Goal: Entertainment & Leisure: Consume media (video, audio)

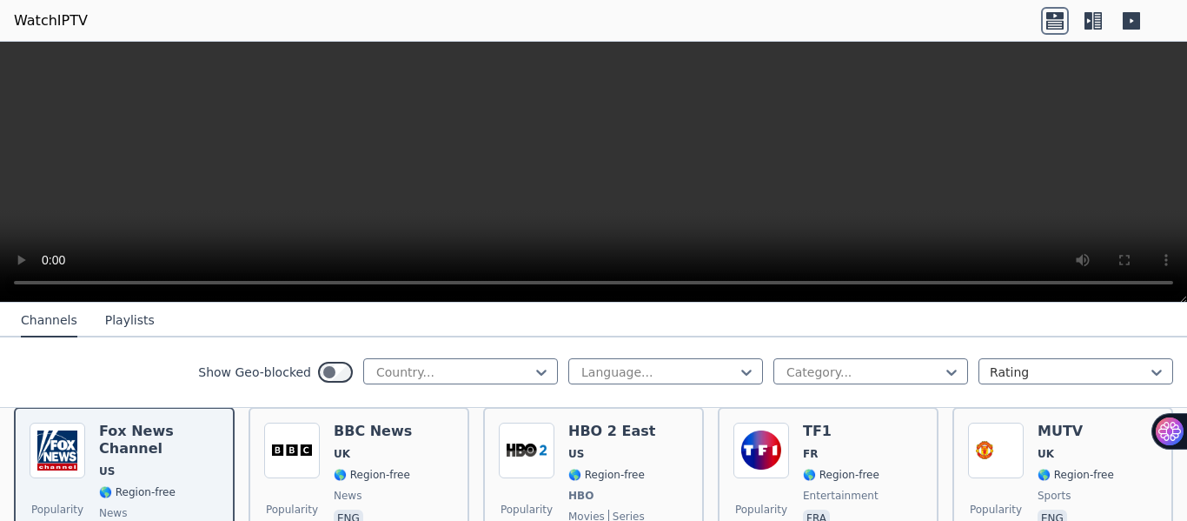
scroll to position [174, 0]
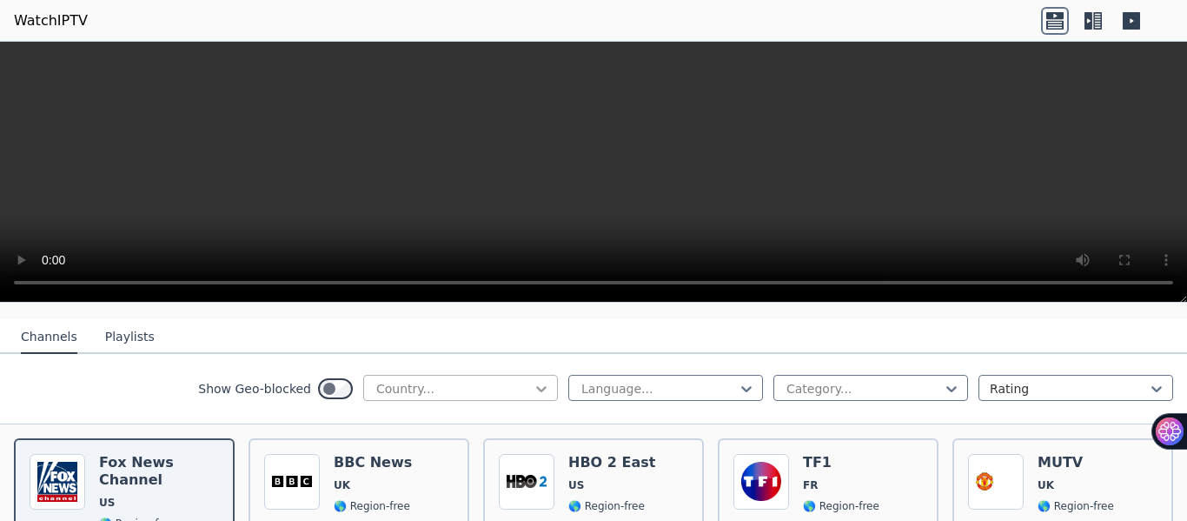
click at [533, 380] on icon at bounding box center [541, 388] width 17 height 17
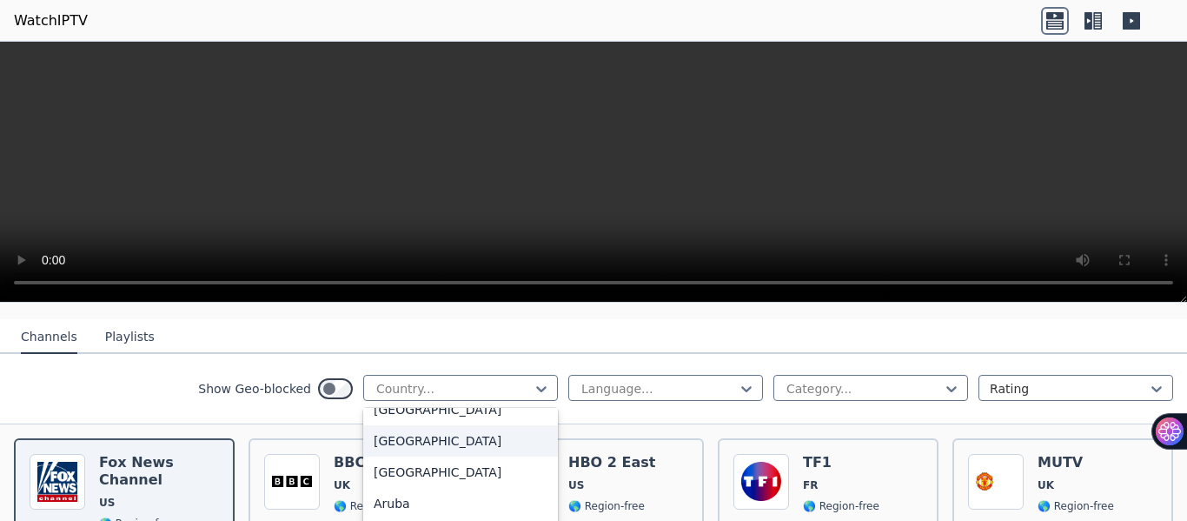
type input "*"
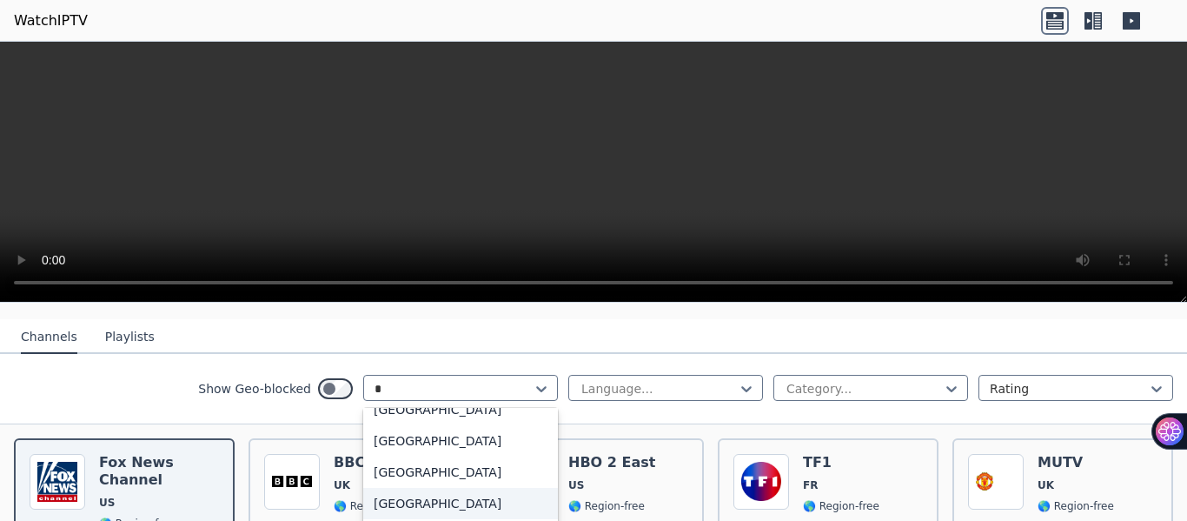
click at [393, 503] on div "[GEOGRAPHIC_DATA]" at bounding box center [460, 503] width 195 height 31
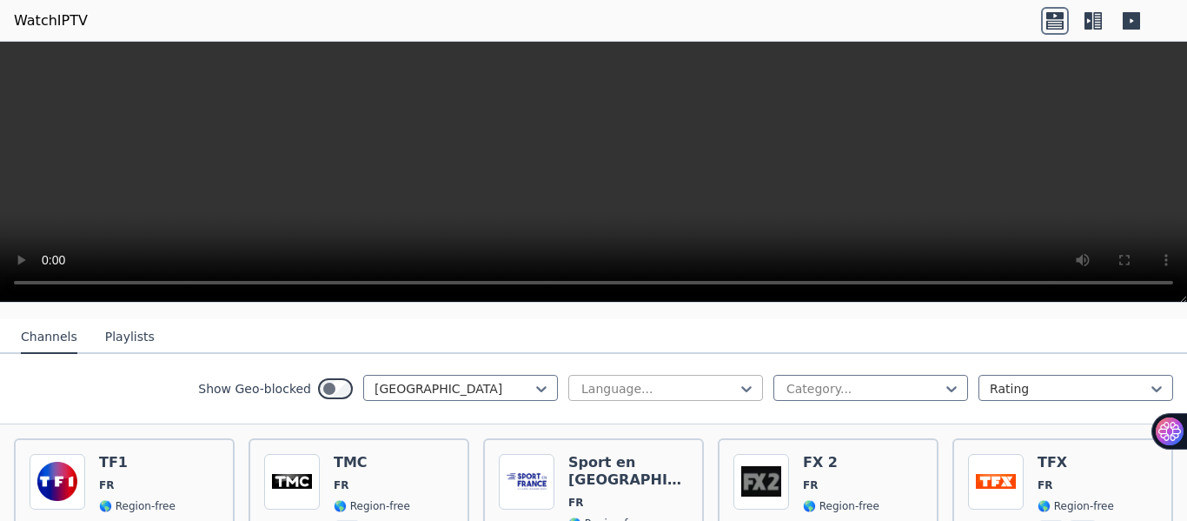
click at [609, 380] on div at bounding box center [659, 388] width 158 height 17
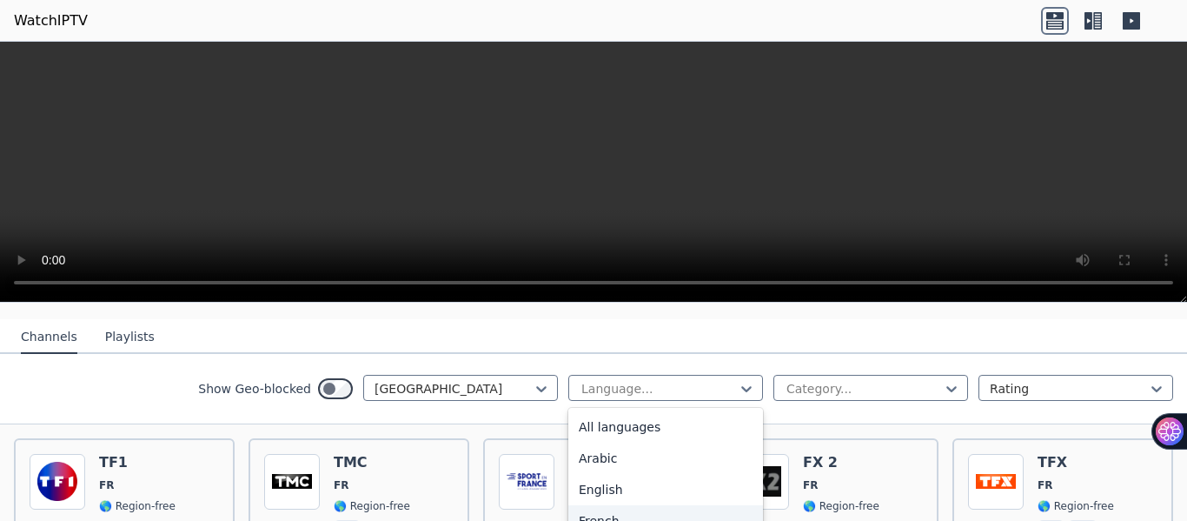
click at [576, 505] on div "French" at bounding box center [665, 520] width 195 height 31
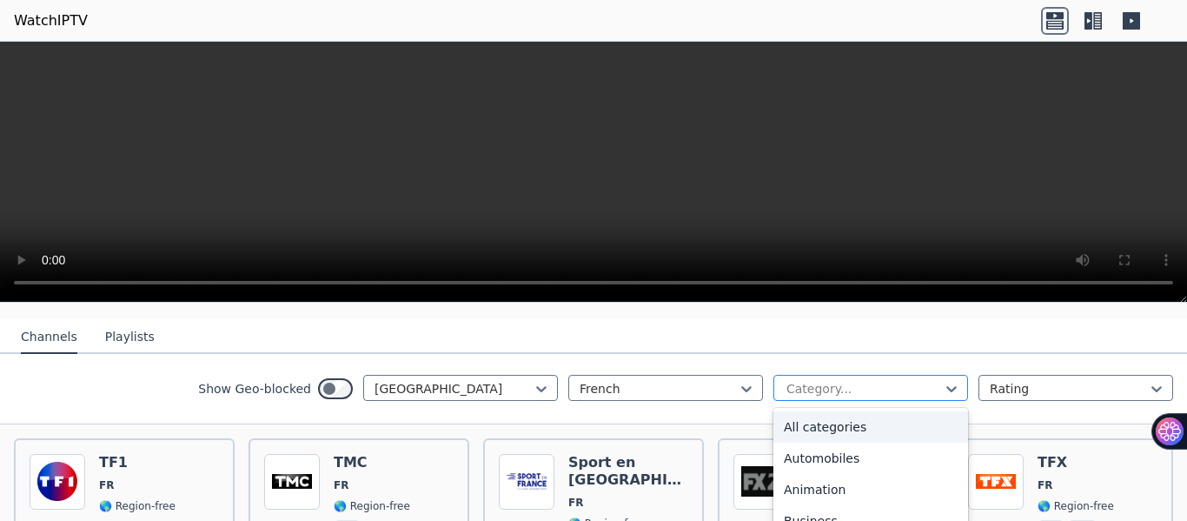
click at [839, 380] on div at bounding box center [864, 388] width 158 height 17
click at [817, 411] on div "All categories" at bounding box center [871, 426] width 195 height 31
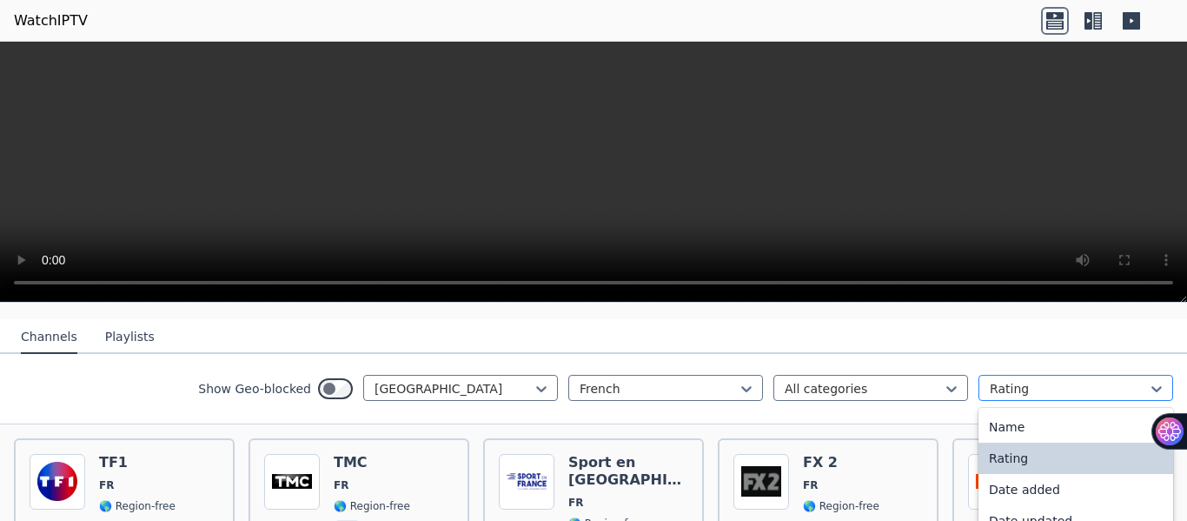
click at [1020, 381] on div at bounding box center [1069, 388] width 158 height 17
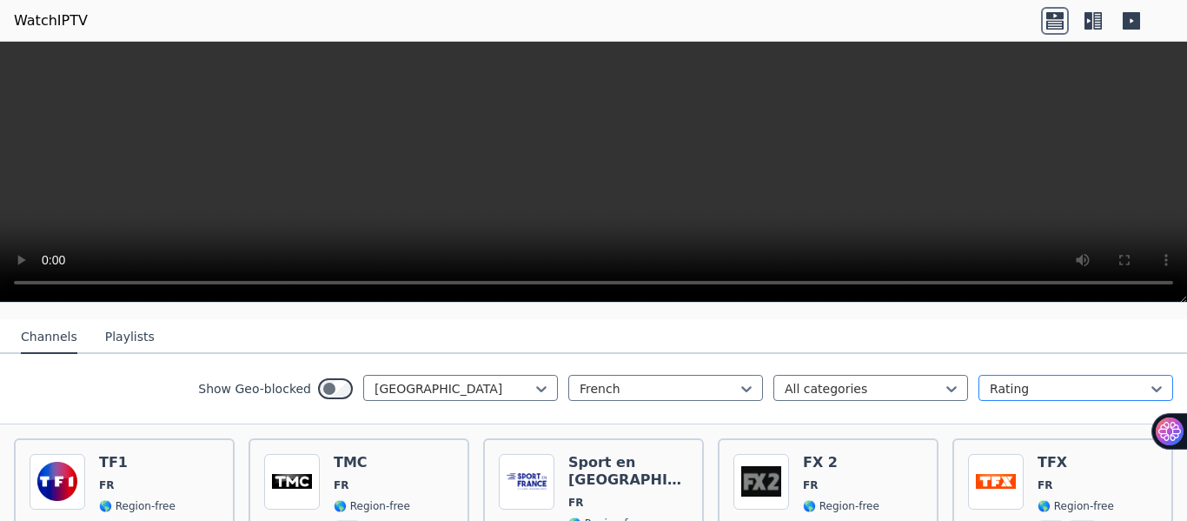
click at [1017, 380] on div at bounding box center [1069, 388] width 158 height 17
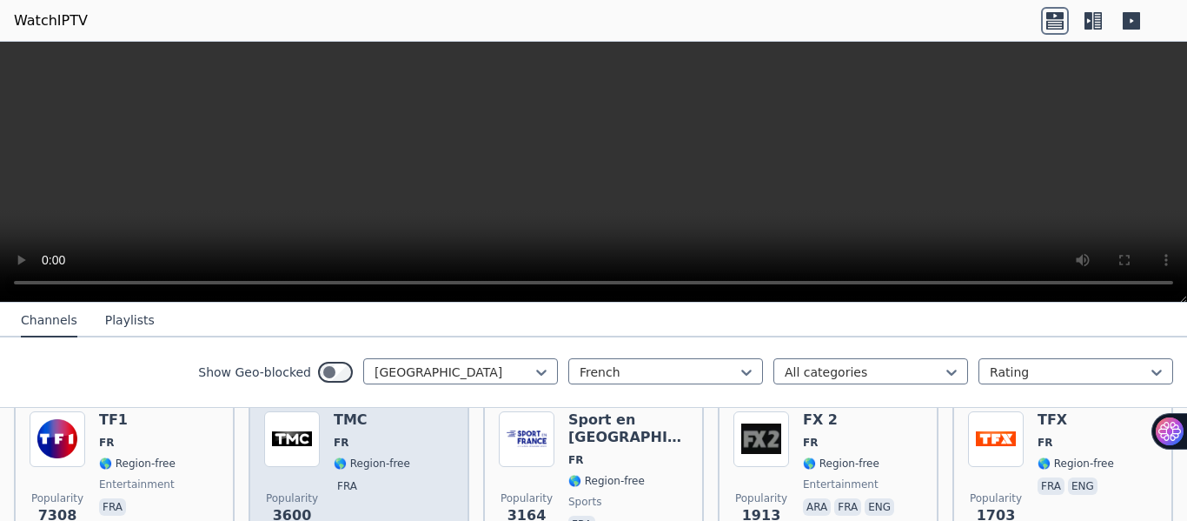
scroll to position [174, 0]
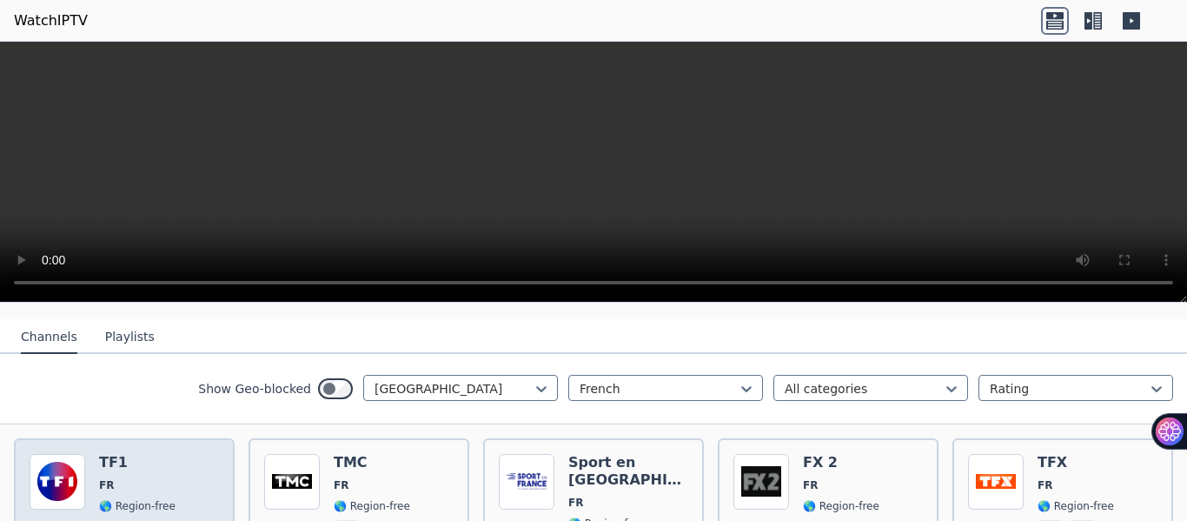
click at [140, 478] on span "FR" at bounding box center [137, 485] width 76 height 14
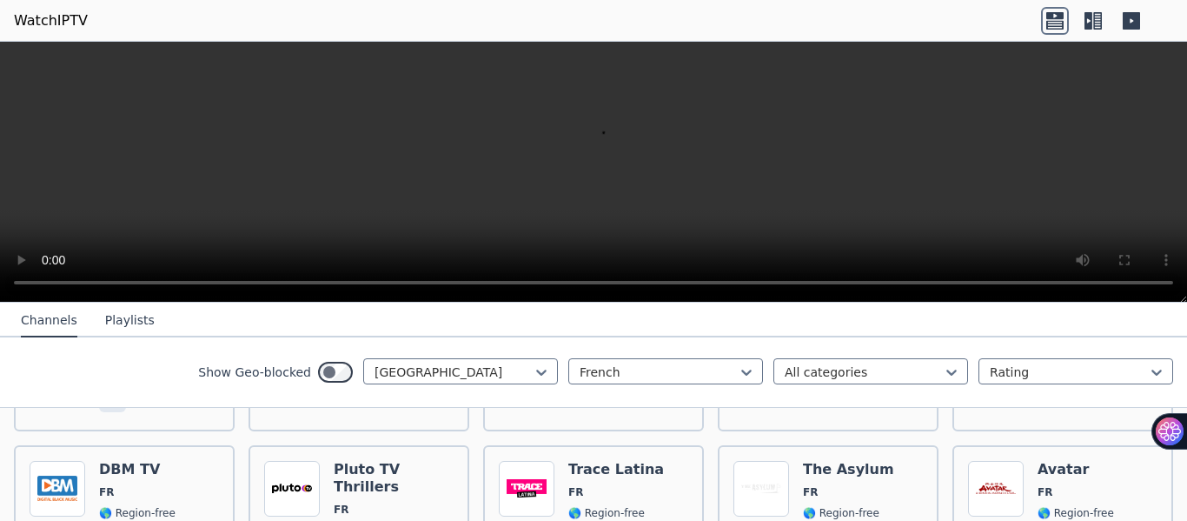
scroll to position [1304, 0]
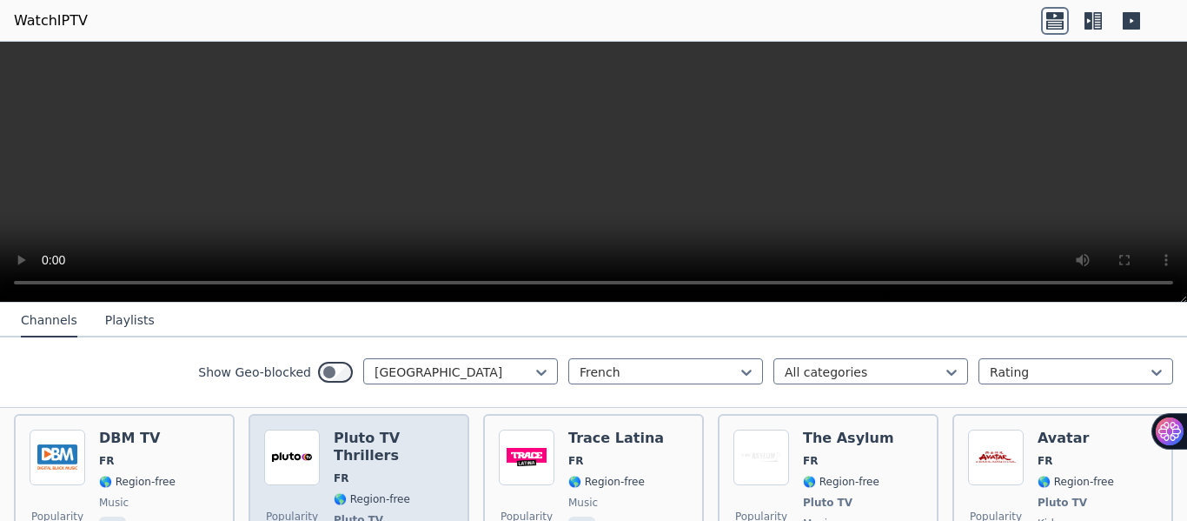
click at [399, 513] on span "Pluto TV" at bounding box center [394, 520] width 120 height 14
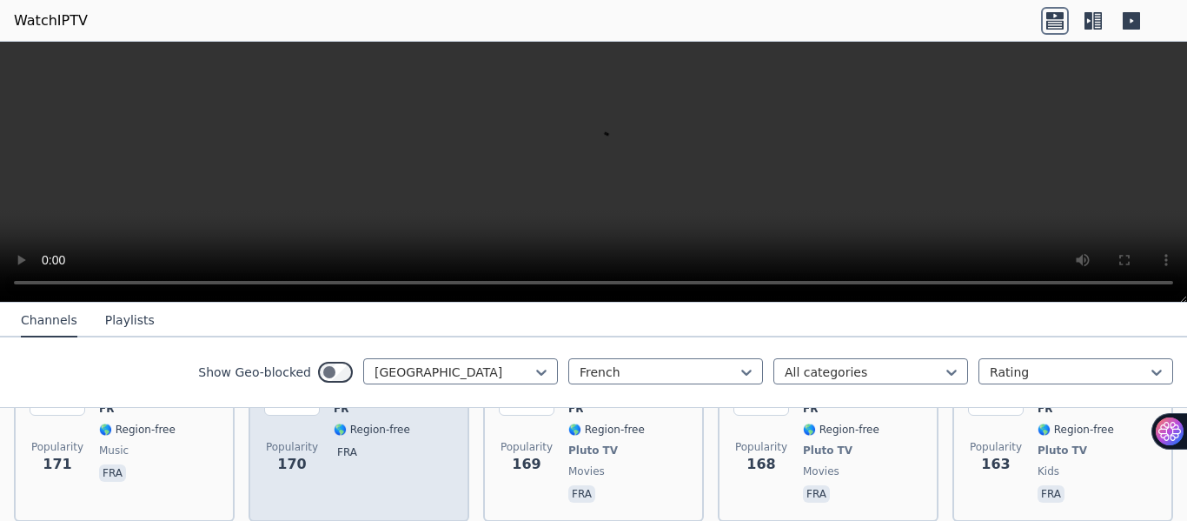
scroll to position [1651, 0]
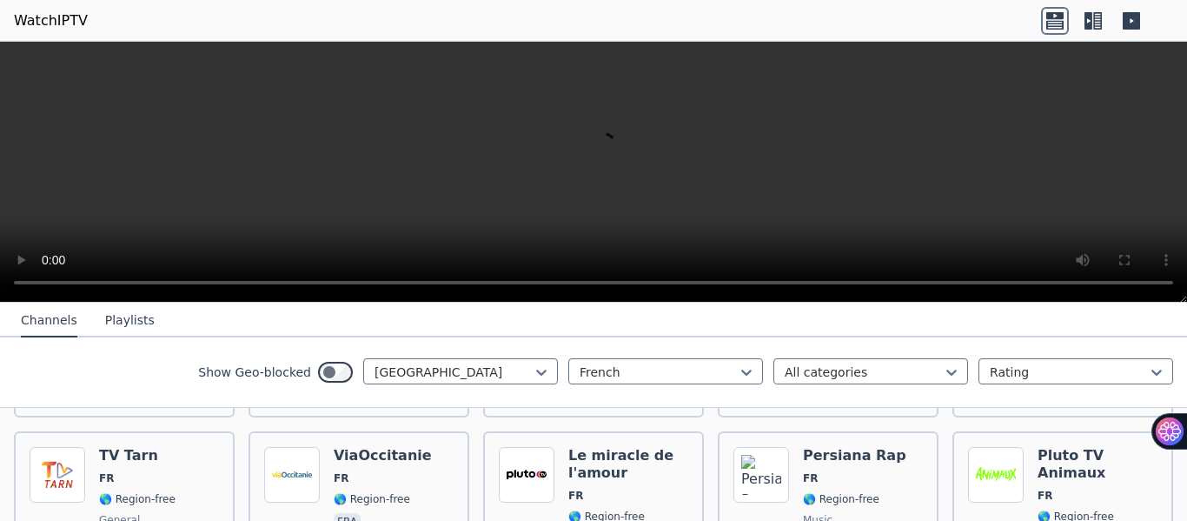
scroll to position [3911, 0]
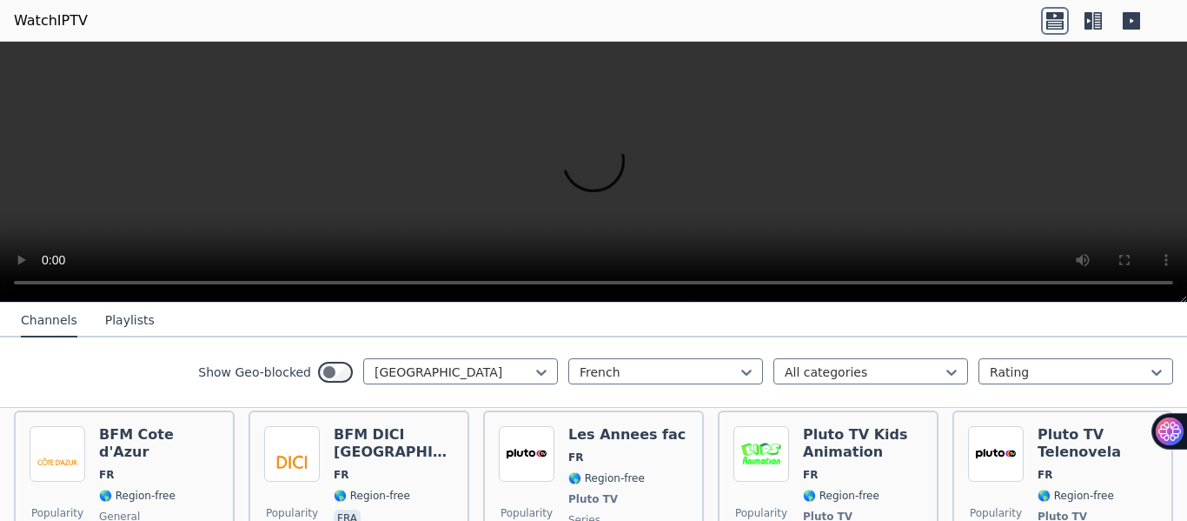
scroll to position [5041, 0]
